Goal: Task Accomplishment & Management: Complete application form

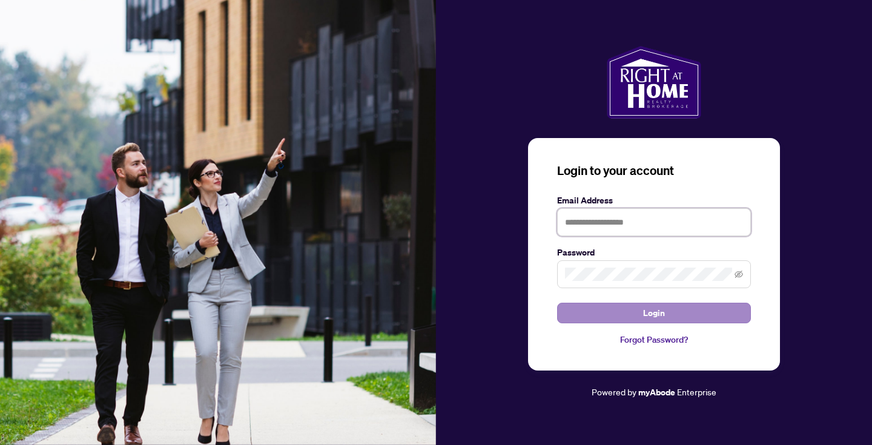
type input "**********"
click at [609, 307] on button "Login" at bounding box center [654, 313] width 194 height 21
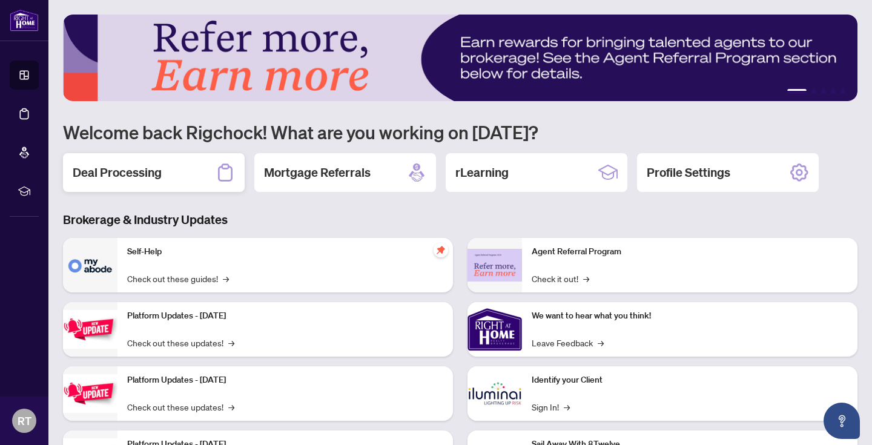
click at [135, 174] on h2 "Deal Processing" at bounding box center [117, 172] width 89 height 17
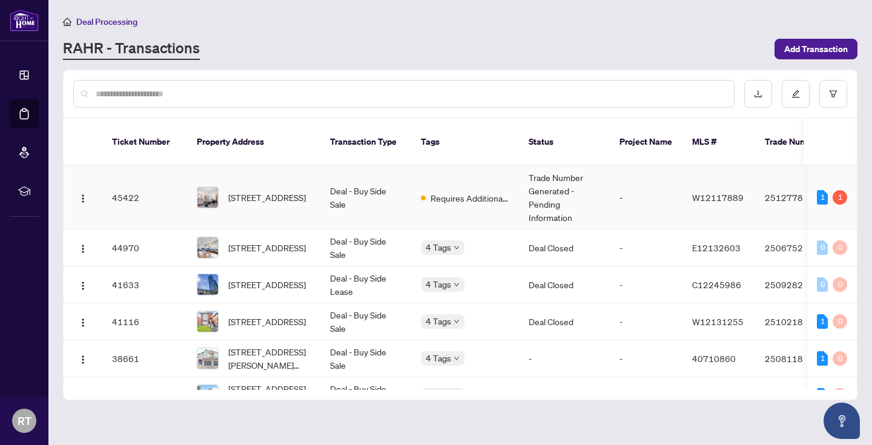
click at [268, 196] on span "[STREET_ADDRESS]" at bounding box center [267, 197] width 78 height 13
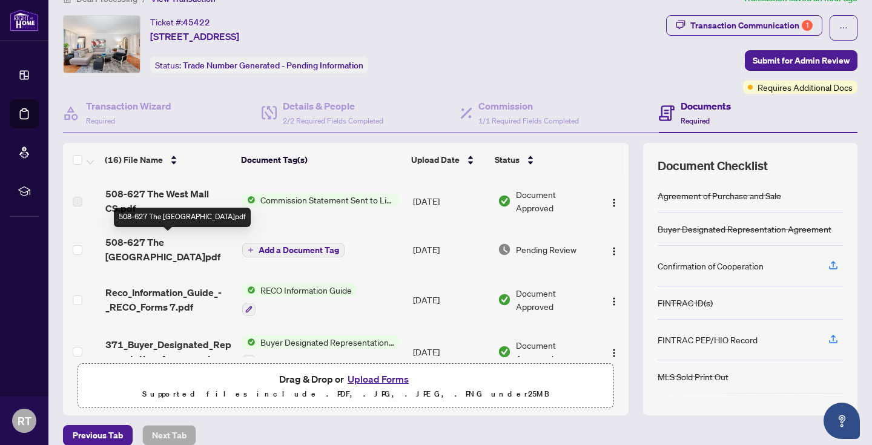
click at [164, 245] on span "508-627 The [GEOGRAPHIC_DATA]pdf" at bounding box center [168, 249] width 127 height 29
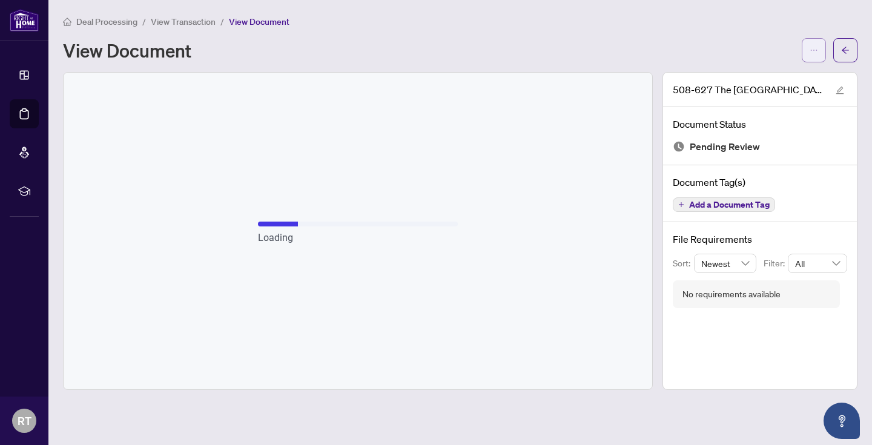
click at [812, 50] on icon "ellipsis" at bounding box center [814, 50] width 8 height 8
click at [749, 81] on span "Download" at bounding box center [771, 76] width 92 height 13
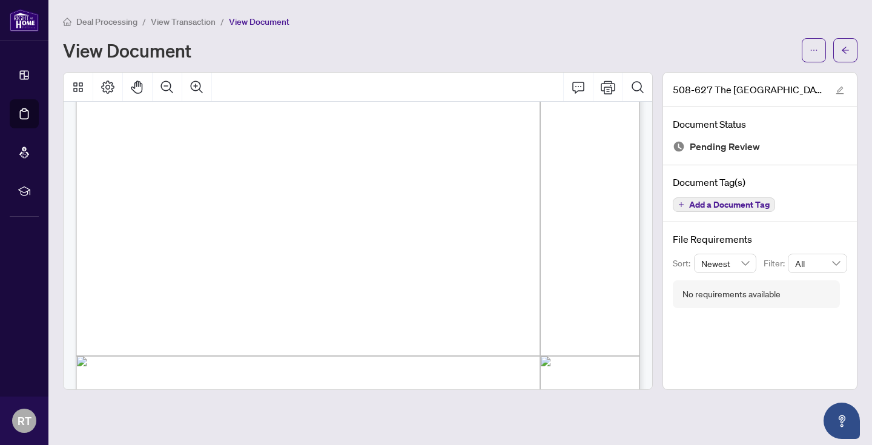
scroll to position [137, 0]
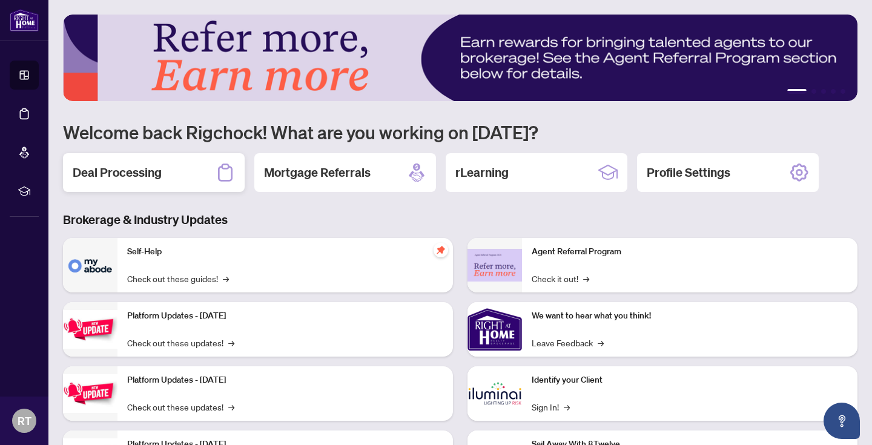
click at [119, 178] on h2 "Deal Processing" at bounding box center [117, 172] width 89 height 17
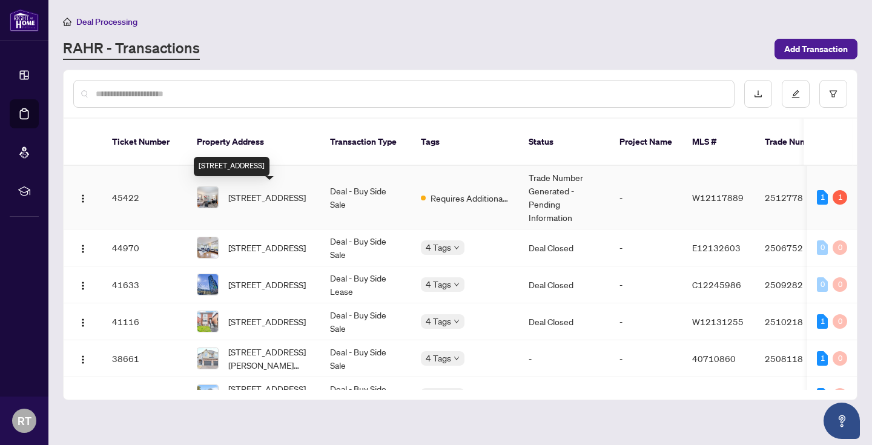
click at [238, 199] on span "[STREET_ADDRESS]" at bounding box center [267, 197] width 78 height 13
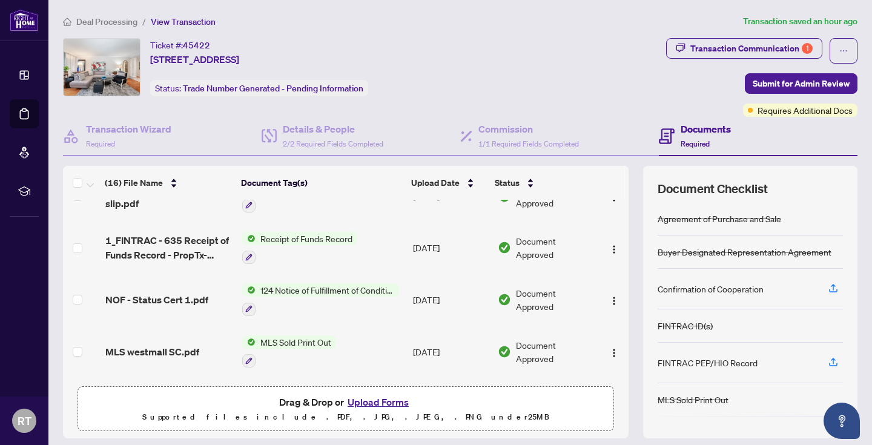
scroll to position [409, 0]
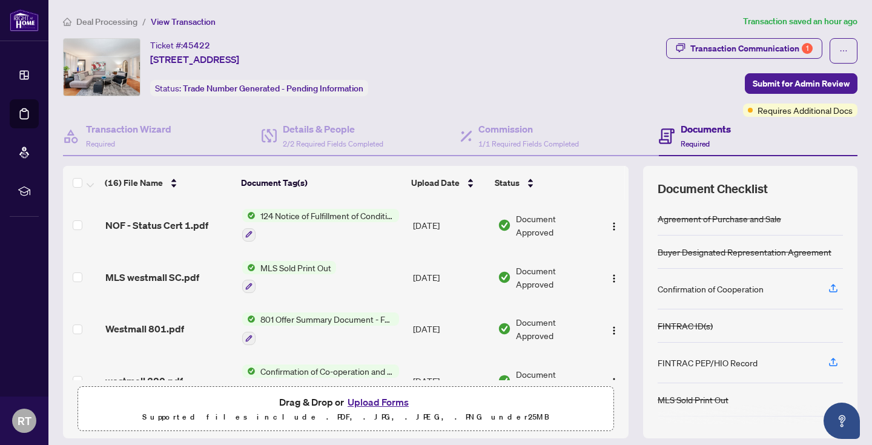
click at [383, 403] on button "Upload Forms" at bounding box center [378, 402] width 68 height 16
click at [389, 400] on button "Upload Forms" at bounding box center [378, 402] width 68 height 16
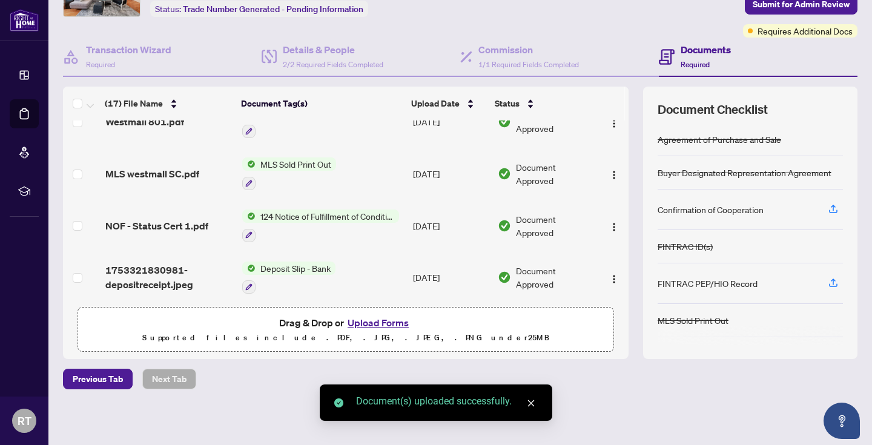
scroll to position [0, 0]
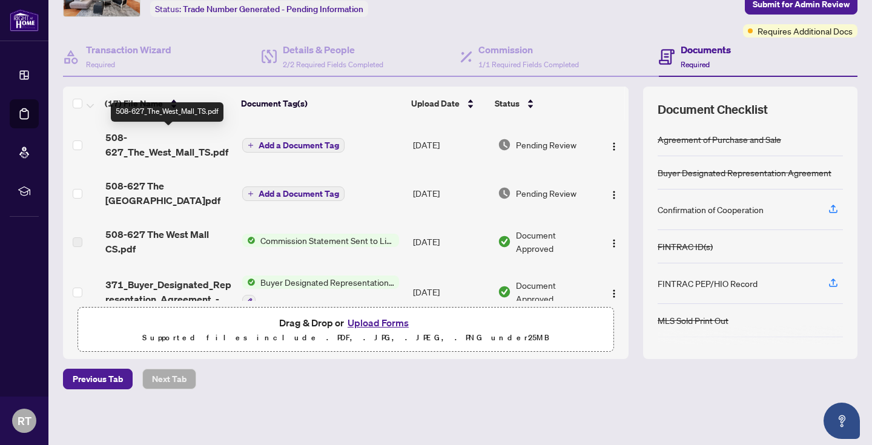
click at [149, 142] on span "508-627_The_West_Mall_TS.pdf" at bounding box center [168, 144] width 127 height 29
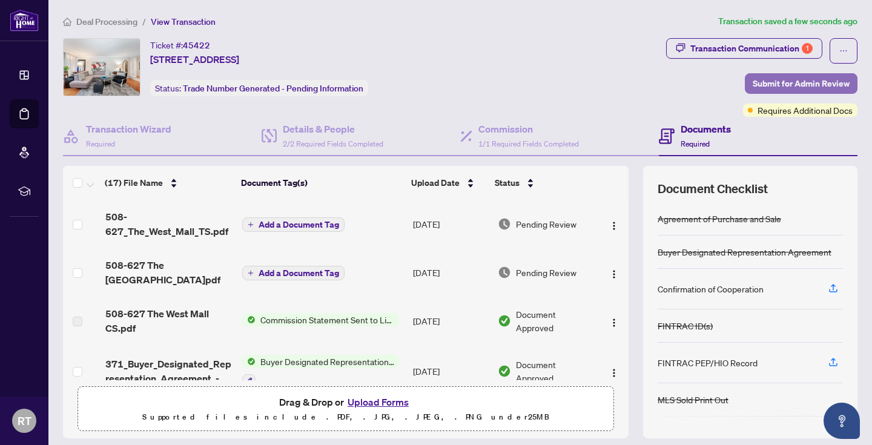
click at [802, 87] on span "Submit for Admin Review" at bounding box center [801, 83] width 97 height 19
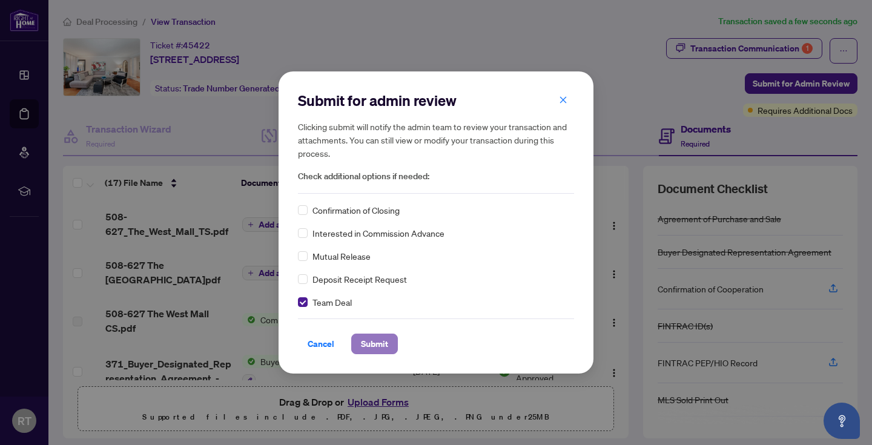
click at [382, 351] on span "Submit" at bounding box center [374, 343] width 27 height 19
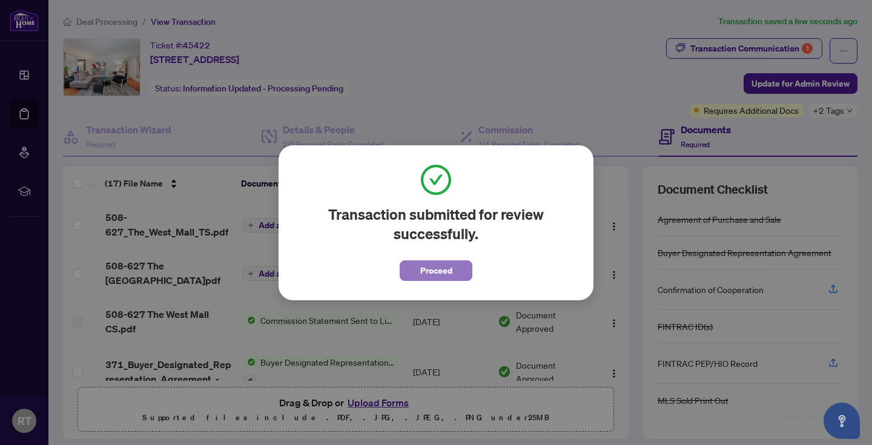
click at [439, 272] on span "Proceed" at bounding box center [436, 270] width 32 height 19
